Goal: Information Seeking & Learning: Learn about a topic

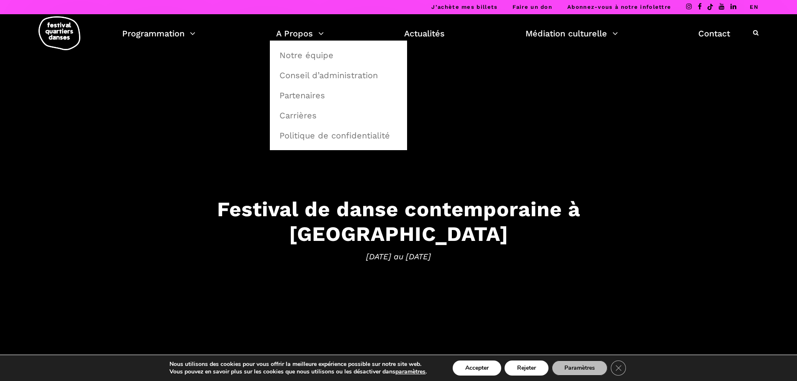
click at [292, 54] on link "Notre équipe" at bounding box center [338, 55] width 128 height 19
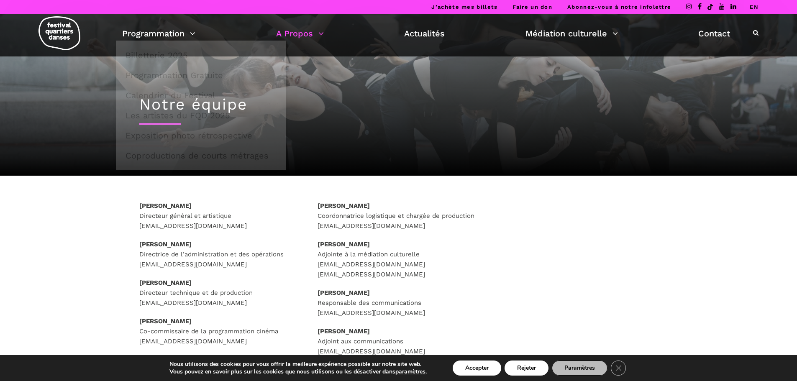
click at [577, 237] on div "Rafik Hubert Sabbagh Directeur général et artistique direction@quartiersdanses.…" at bounding box center [399, 308] width 552 height 215
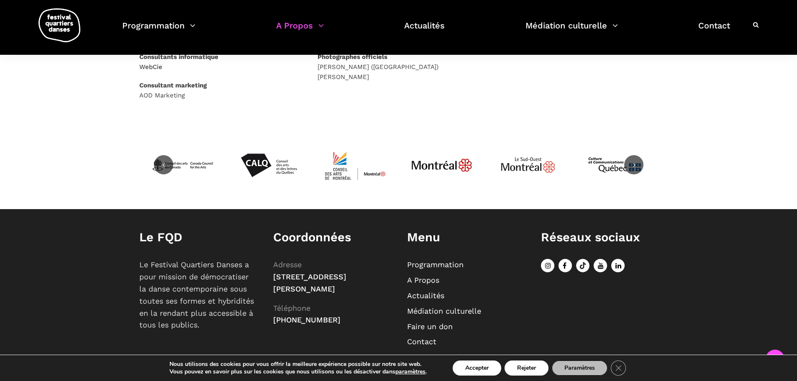
scroll to position [556, 0]
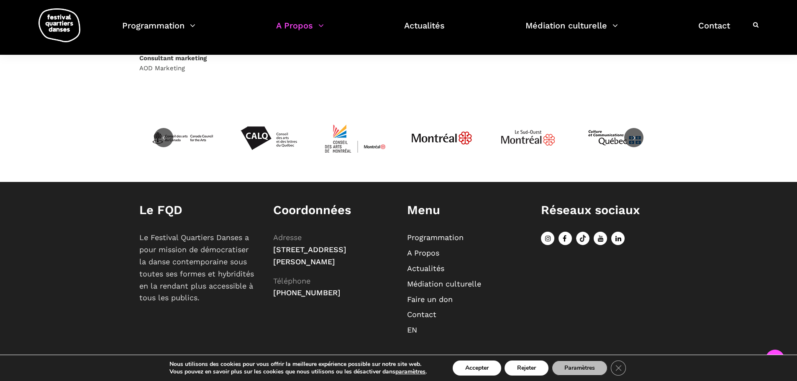
click at [429, 254] on link "A Propos" at bounding box center [423, 252] width 32 height 9
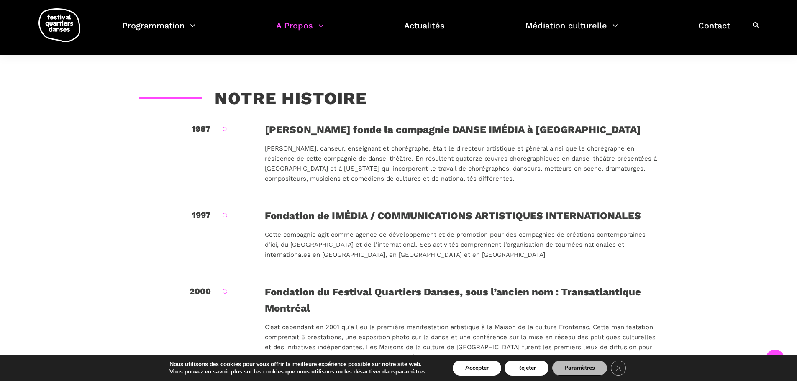
scroll to position [418, 0]
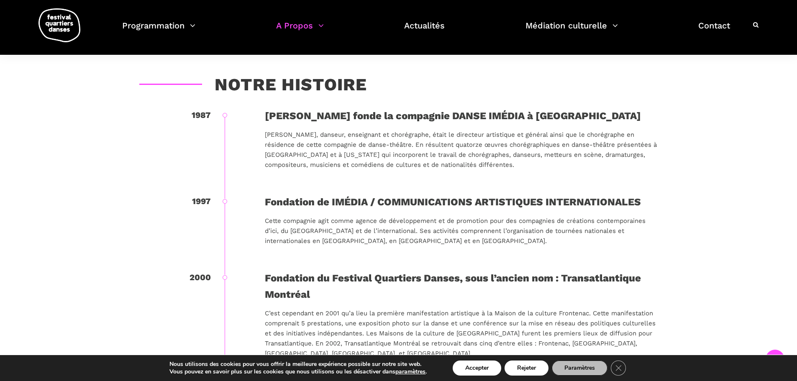
click at [478, 368] on button "Accepter" at bounding box center [477, 368] width 49 height 15
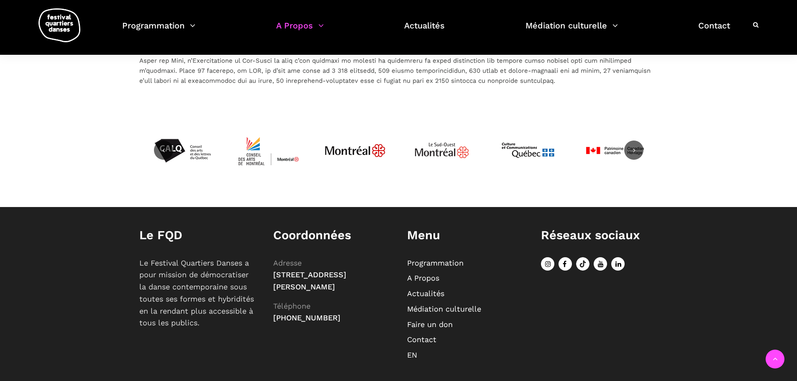
scroll to position [1898, 0]
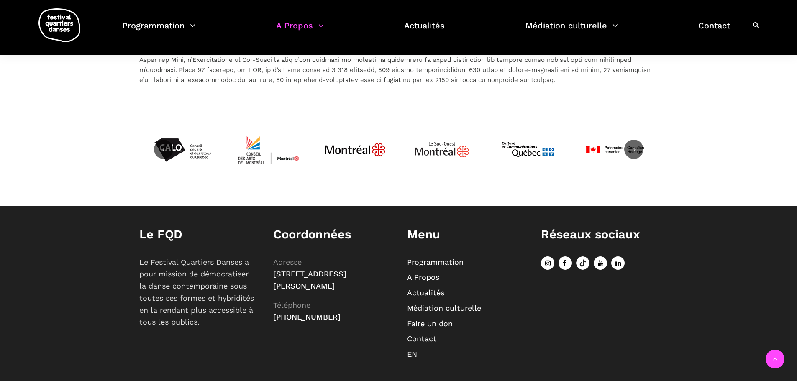
click at [412, 350] on link "EN" at bounding box center [412, 354] width 10 height 9
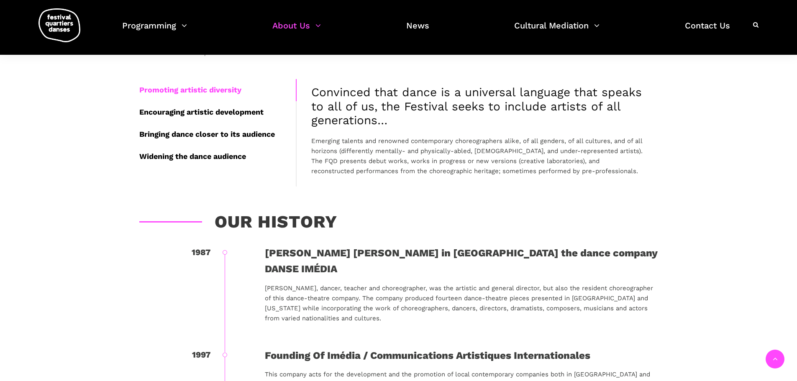
scroll to position [167, 0]
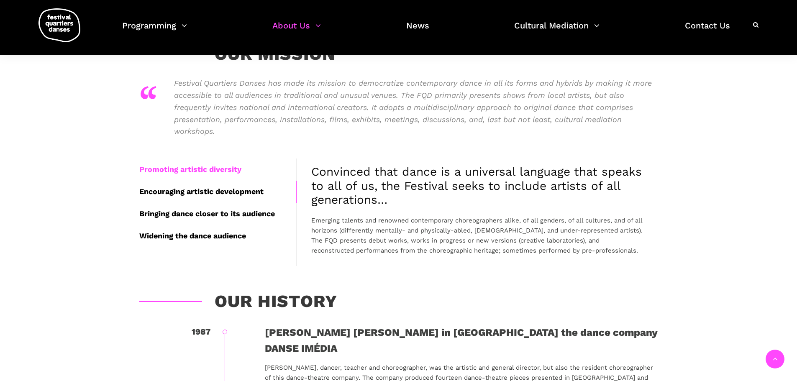
click at [236, 193] on div "Encouraging artistic development" at bounding box center [217, 192] width 156 height 22
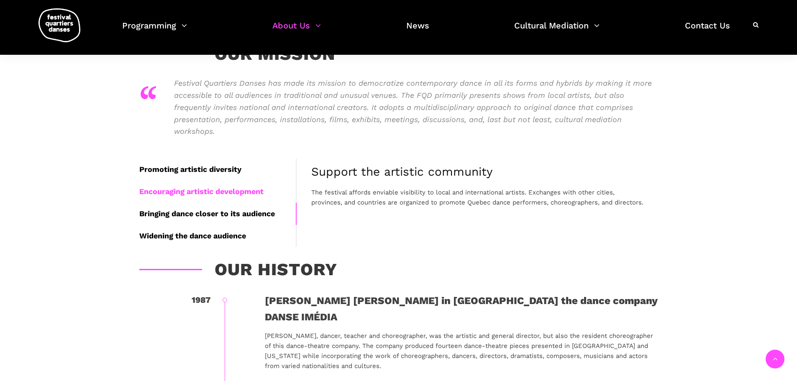
click at [229, 211] on div "Bringing dance closer to its audience" at bounding box center [217, 214] width 156 height 22
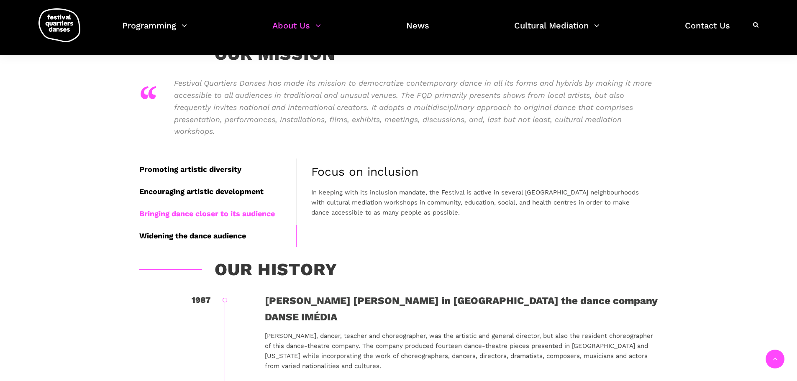
click at [230, 231] on div "Widening the dance audience" at bounding box center [217, 236] width 156 height 22
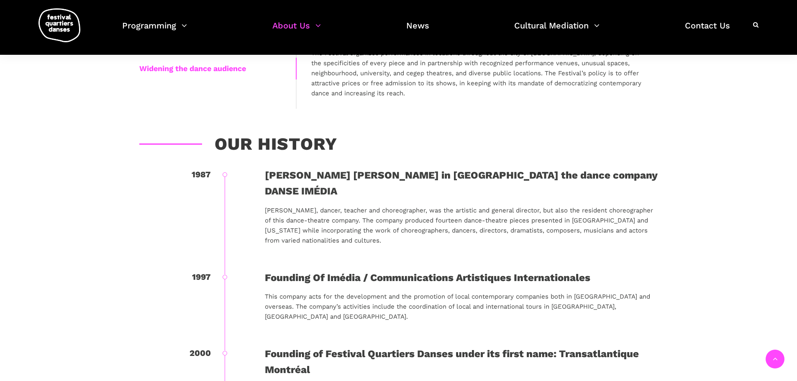
scroll to position [377, 0]
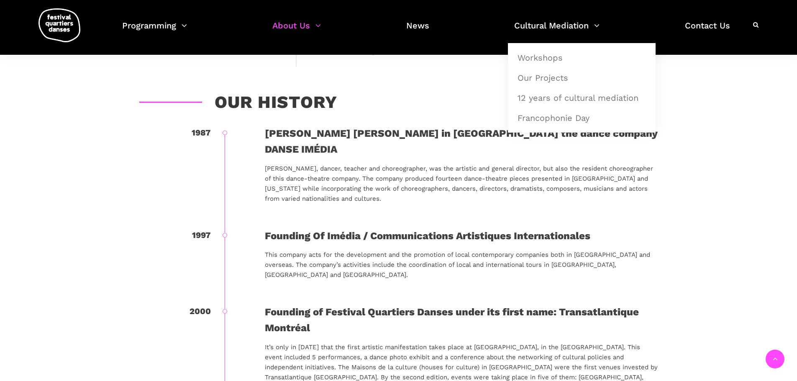
click at [552, 95] on link "12 years of cultural mediation" at bounding box center [581, 97] width 138 height 19
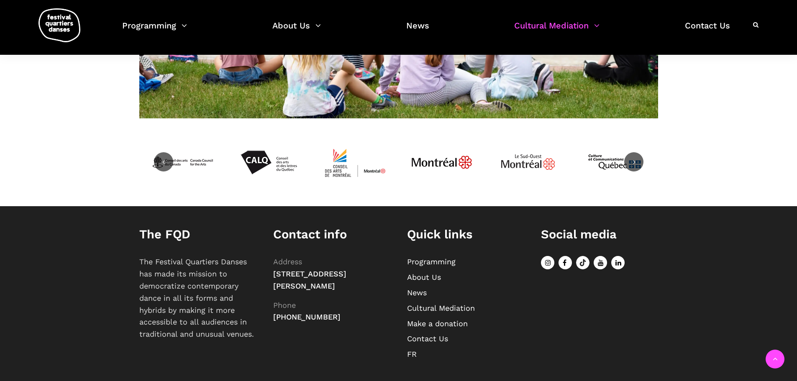
scroll to position [752, 0]
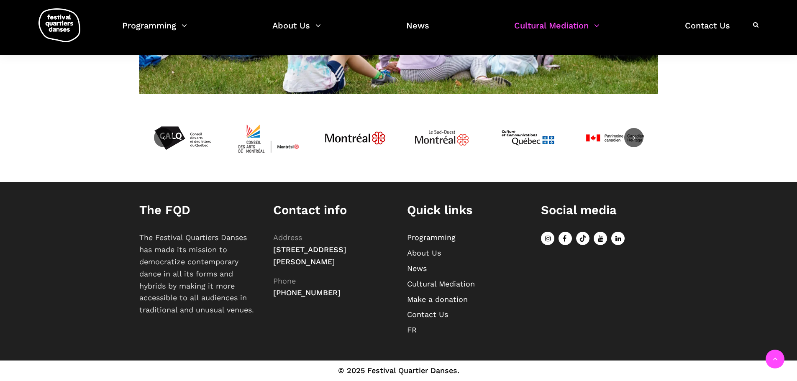
click at [424, 251] on link "About Us" at bounding box center [424, 252] width 34 height 9
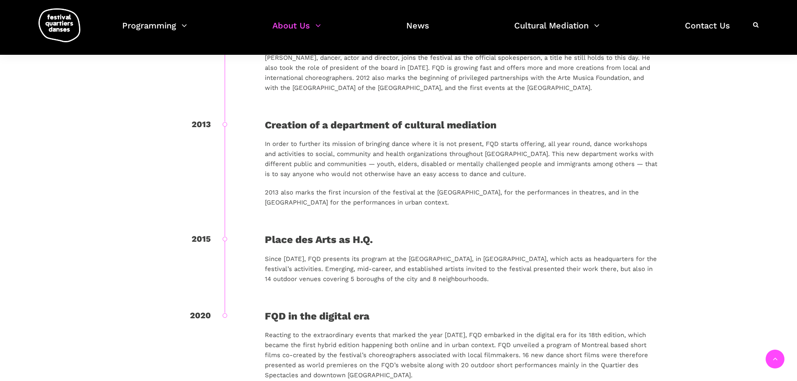
scroll to position [1004, 0]
